Goal: Navigation & Orientation: Go to known website

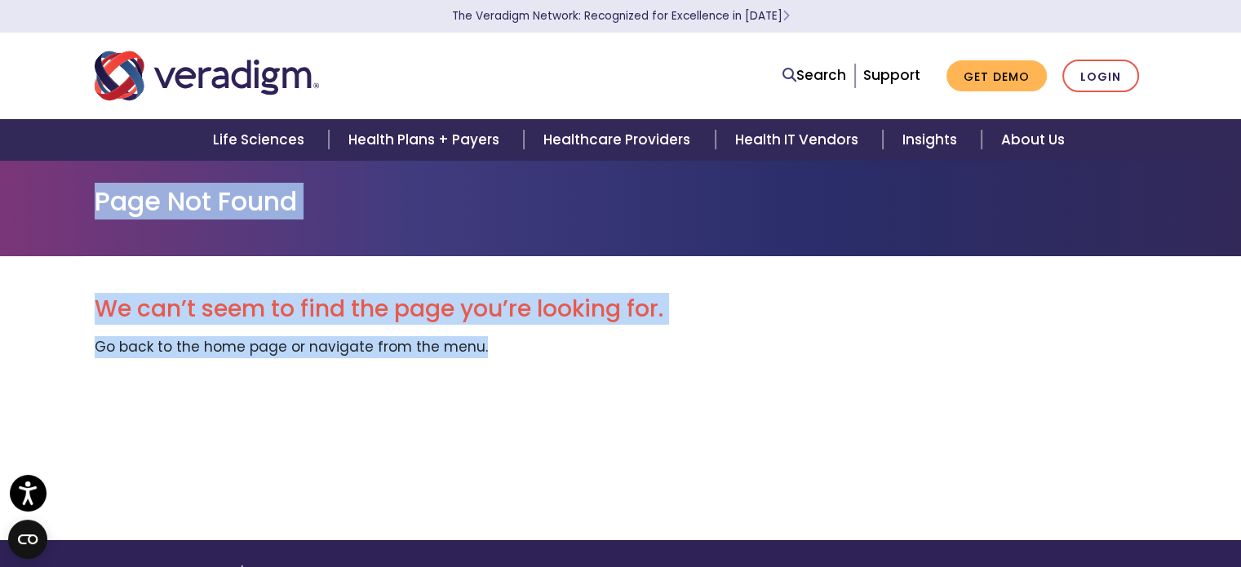
drag, startPoint x: 560, startPoint y: 357, endPoint x: 87, endPoint y: 212, distance: 493.9
click at [87, 212] on body "Accessibility Screen-Reader Guide, Feedback, and Issue Reporting | New window T…" at bounding box center [620, 443] width 1241 height 567
